Goal: Contribute content: Add original content to the website for others to see

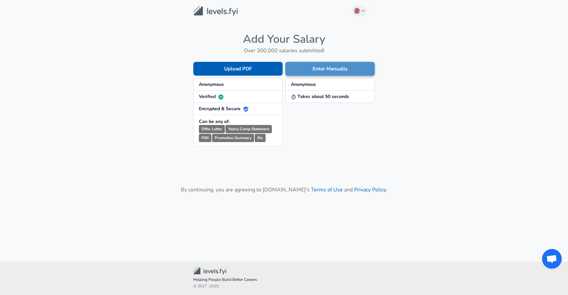
click at [331, 67] on button "Enter Manually" at bounding box center [329, 69] width 89 height 14
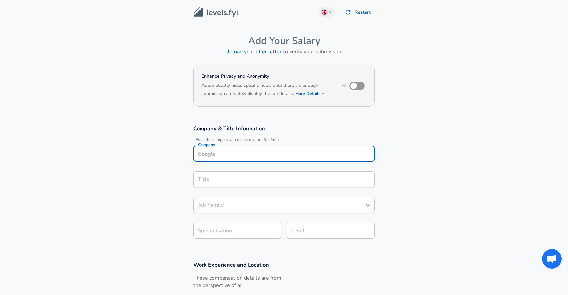
scroll to position [7, 0]
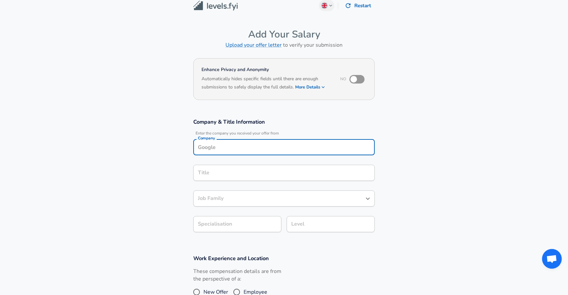
click at [283, 151] on input "Company" at bounding box center [284, 147] width 176 height 10
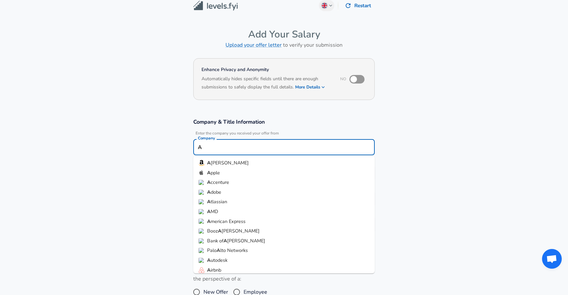
click at [229, 194] on li "A dobe" at bounding box center [283, 192] width 181 height 10
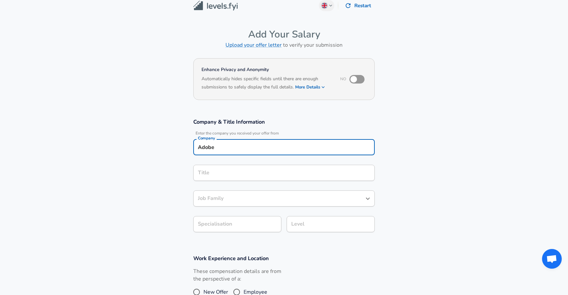
type input "Adobe"
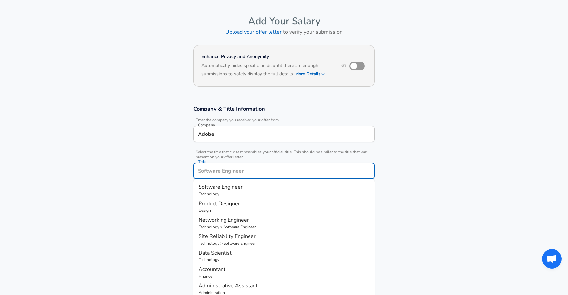
click at [241, 175] on input "Title" at bounding box center [284, 171] width 176 height 10
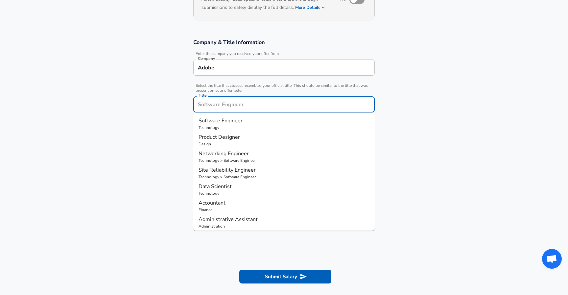
scroll to position [85, 0]
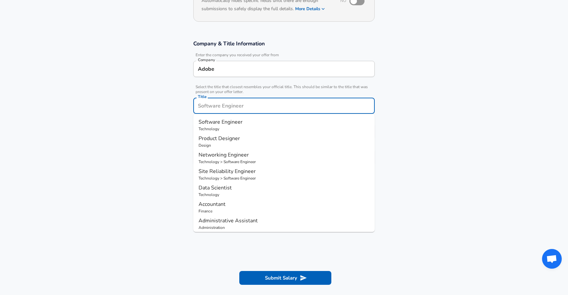
click at [271, 127] on p "Technology" at bounding box center [284, 129] width 171 height 6
type input "Software Engineer"
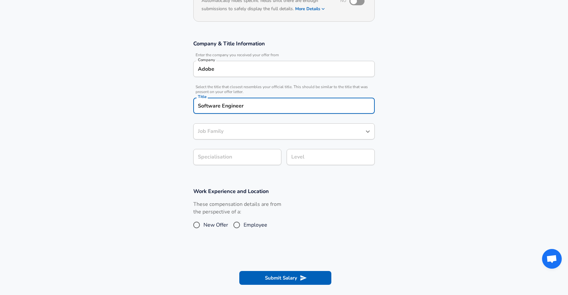
type input "Software Engineer"
click at [234, 224] on input "Employee" at bounding box center [237, 225] width 14 height 11
radio input "true"
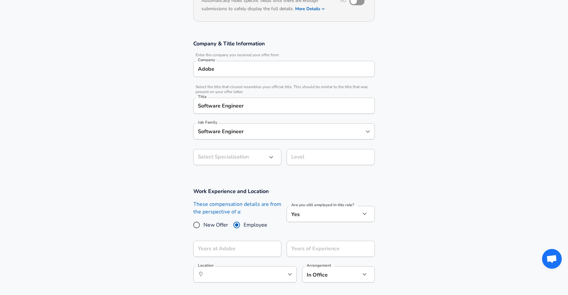
scroll to position [105, 0]
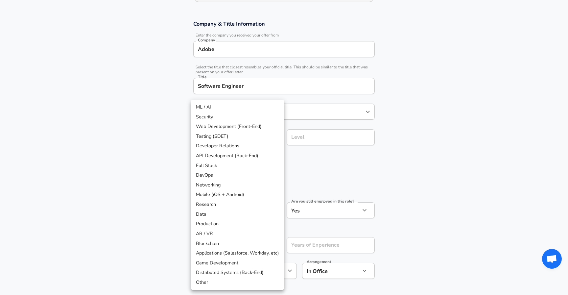
click at [256, 157] on body "English ([GEOGRAPHIC_DATA]) Change Restart Add Your Salary Upload your offer le…" at bounding box center [284, 42] width 568 height 295
click at [244, 159] on li "API Development (Back-End)" at bounding box center [238, 156] width 94 height 10
type input "API Development (Back-End)"
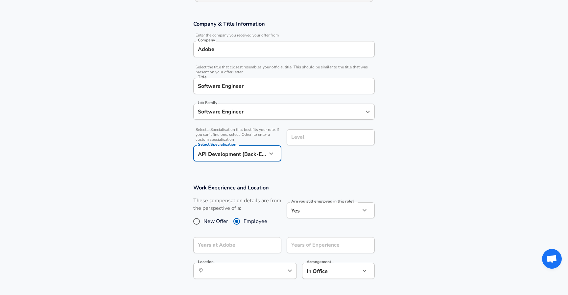
click at [312, 142] on div "Level" at bounding box center [331, 137] width 88 height 16
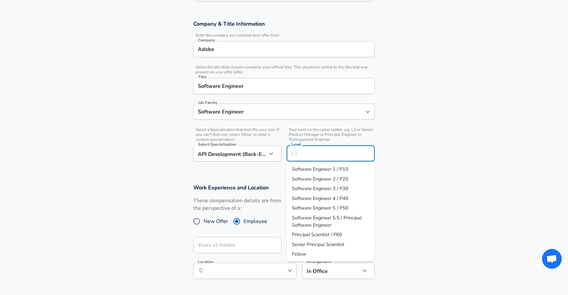
scroll to position [118, 0]
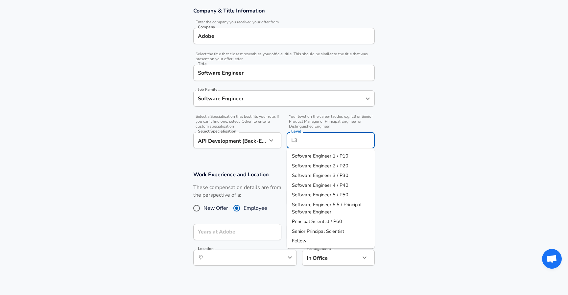
click at [317, 165] on span "Software Engineer 2 / P20" at bounding box center [320, 165] width 57 height 7
type input "Software Engineer 2 / P20"
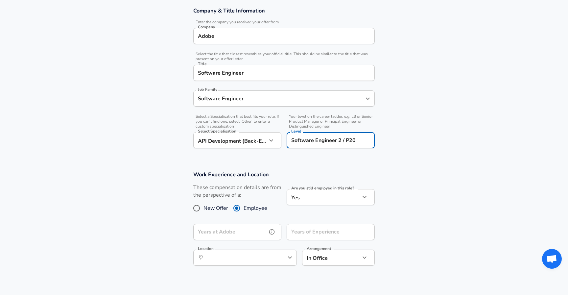
click at [236, 230] on input "Years at Adobe" at bounding box center [230, 232] width 74 height 16
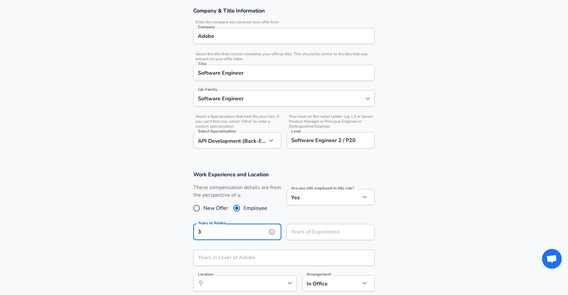
type input "3"
click at [308, 236] on input "Years of Experience" at bounding box center [324, 232] width 74 height 16
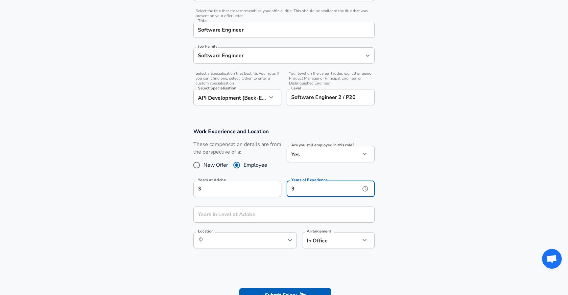
scroll to position [159, 0]
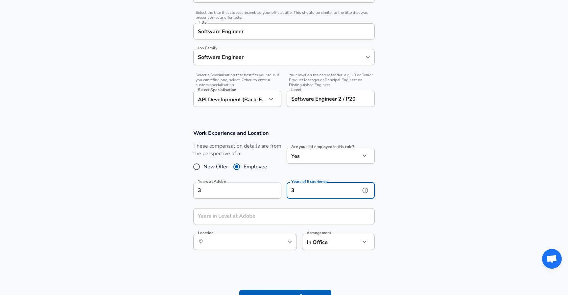
type input "3"
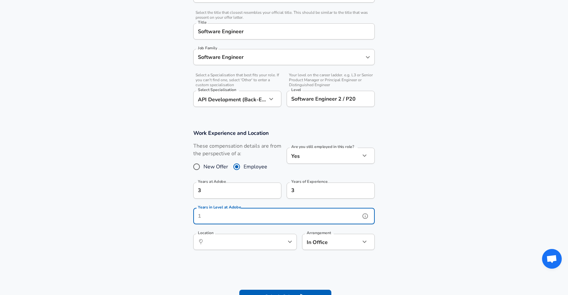
click at [266, 215] on input "Years in Level at Adobe" at bounding box center [276, 216] width 167 height 16
type input "1"
click at [253, 238] on input "Location" at bounding box center [237, 242] width 67 height 10
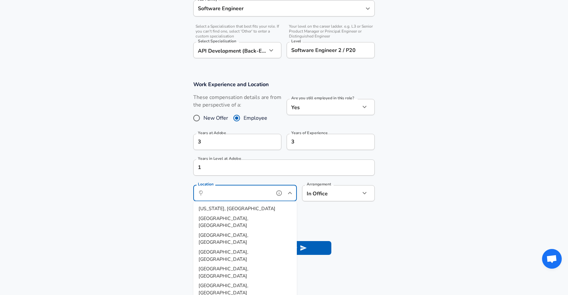
scroll to position [208, 0]
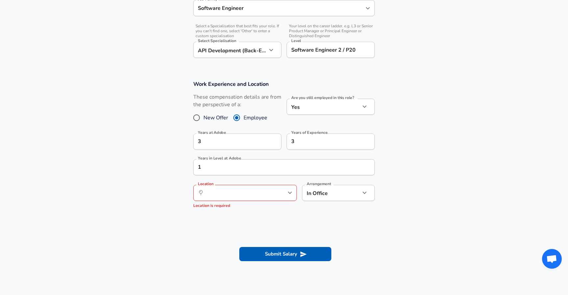
click at [338, 207] on section "Work Experience and Location These compensation details are from the perspectiv…" at bounding box center [284, 147] width 568 height 149
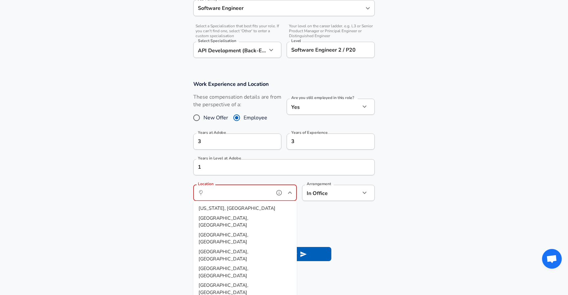
click at [255, 190] on input "Location" at bounding box center [237, 193] width 67 height 10
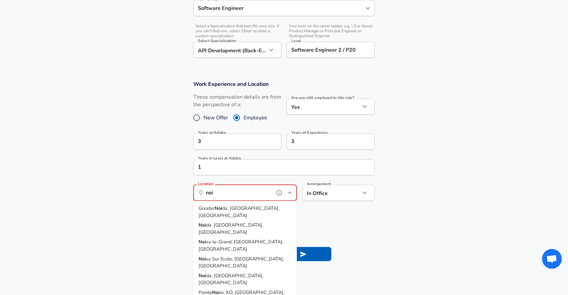
click at [251, 220] on li "Noi da, [GEOGRAPHIC_DATA], [GEOGRAPHIC_DATA]" at bounding box center [245, 228] width 104 height 17
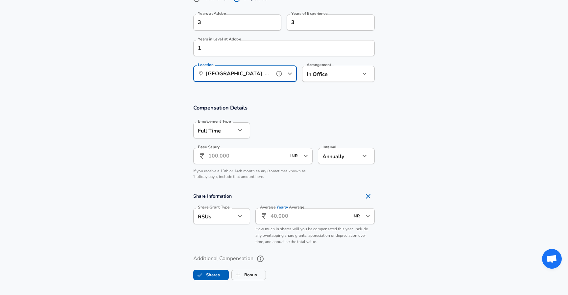
scroll to position [351, 0]
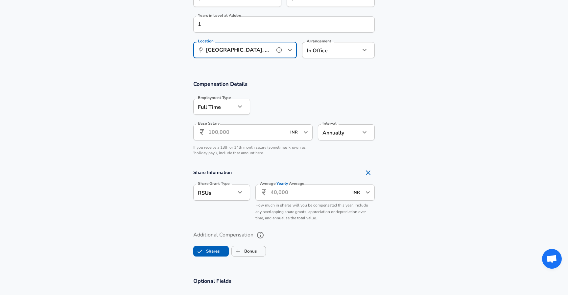
type input "[GEOGRAPHIC_DATA], [GEOGRAPHIC_DATA], [GEOGRAPHIC_DATA]"
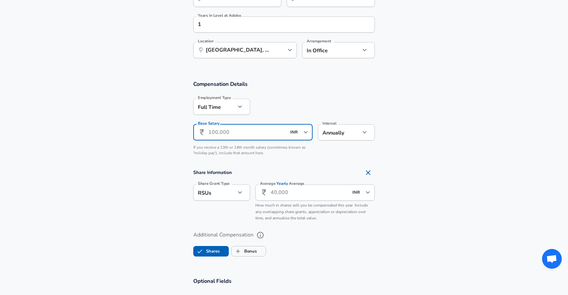
click at [273, 137] on input "Base Salary" at bounding box center [247, 132] width 78 height 16
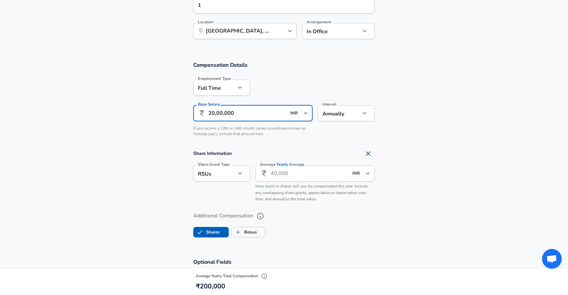
scroll to position [377, 0]
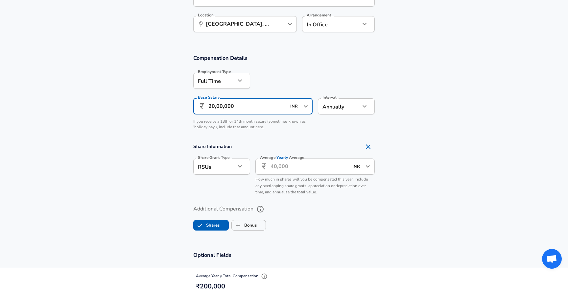
type input "20,00,000"
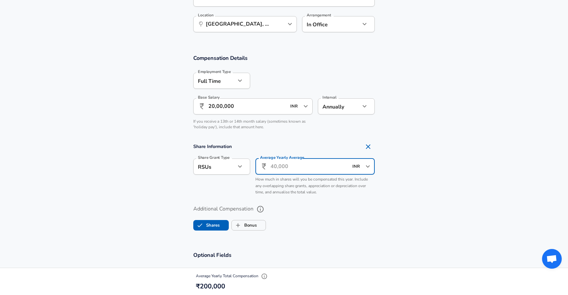
click at [296, 169] on input "Average Yearly Average" at bounding box center [310, 166] width 78 height 16
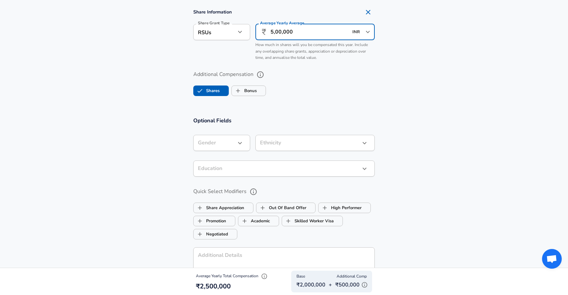
scroll to position [579, 0]
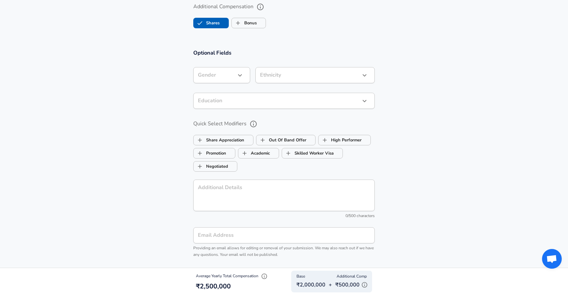
type input "5,00,000"
click at [241, 68] on div "​ Gender" at bounding box center [221, 75] width 57 height 16
click at [331, 48] on section "Optional Fields Gender ​ Gender Ethnicity ​ Ethnicity Education ​ Education Qui…" at bounding box center [284, 156] width 568 height 230
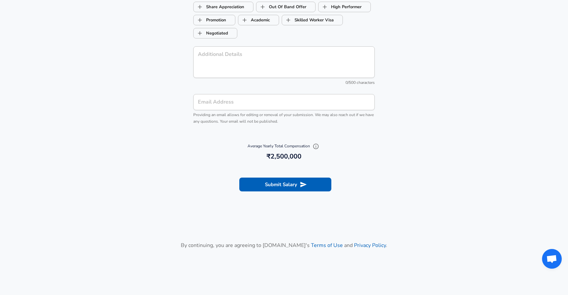
scroll to position [754, 0]
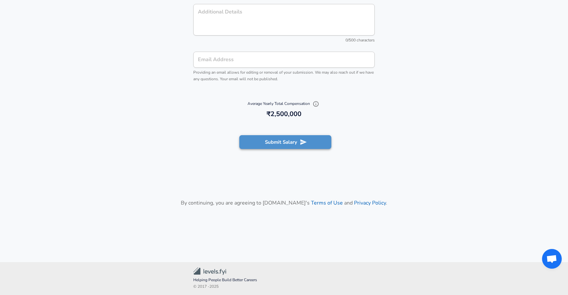
click at [303, 146] on button "Submit Salary" at bounding box center [285, 142] width 92 height 14
